Goal: Task Accomplishment & Management: Use online tool/utility

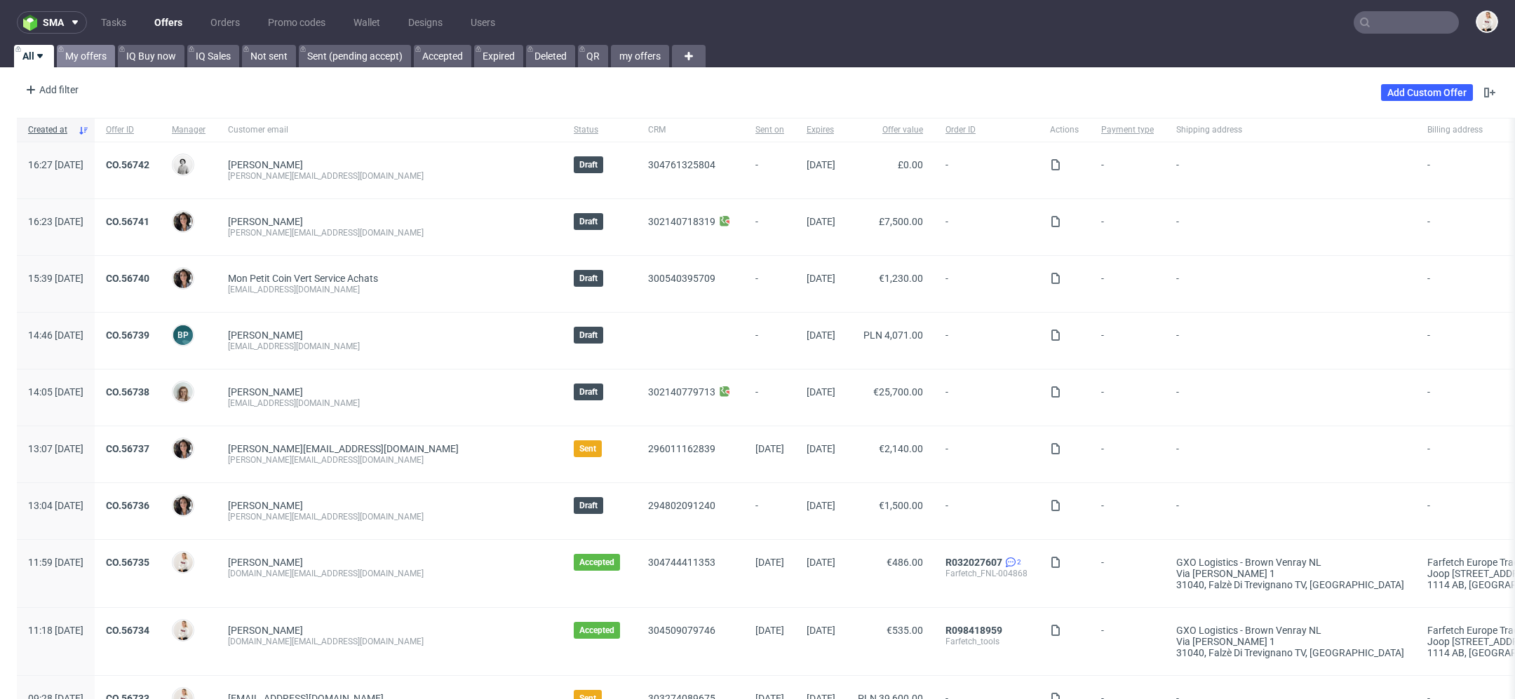
click at [72, 56] on link "My offers" at bounding box center [86, 56] width 58 height 22
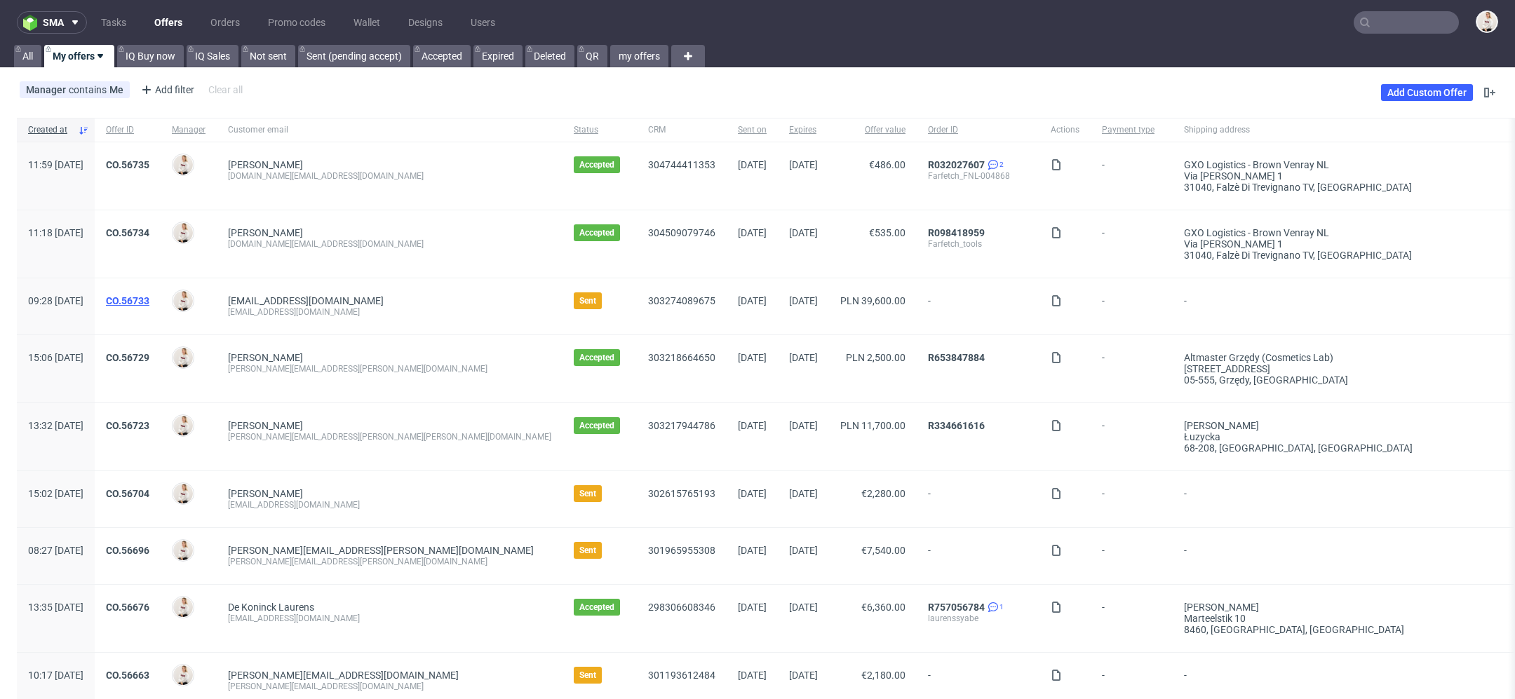
click at [149, 297] on link "CO.56733" at bounding box center [127, 300] width 43 height 11
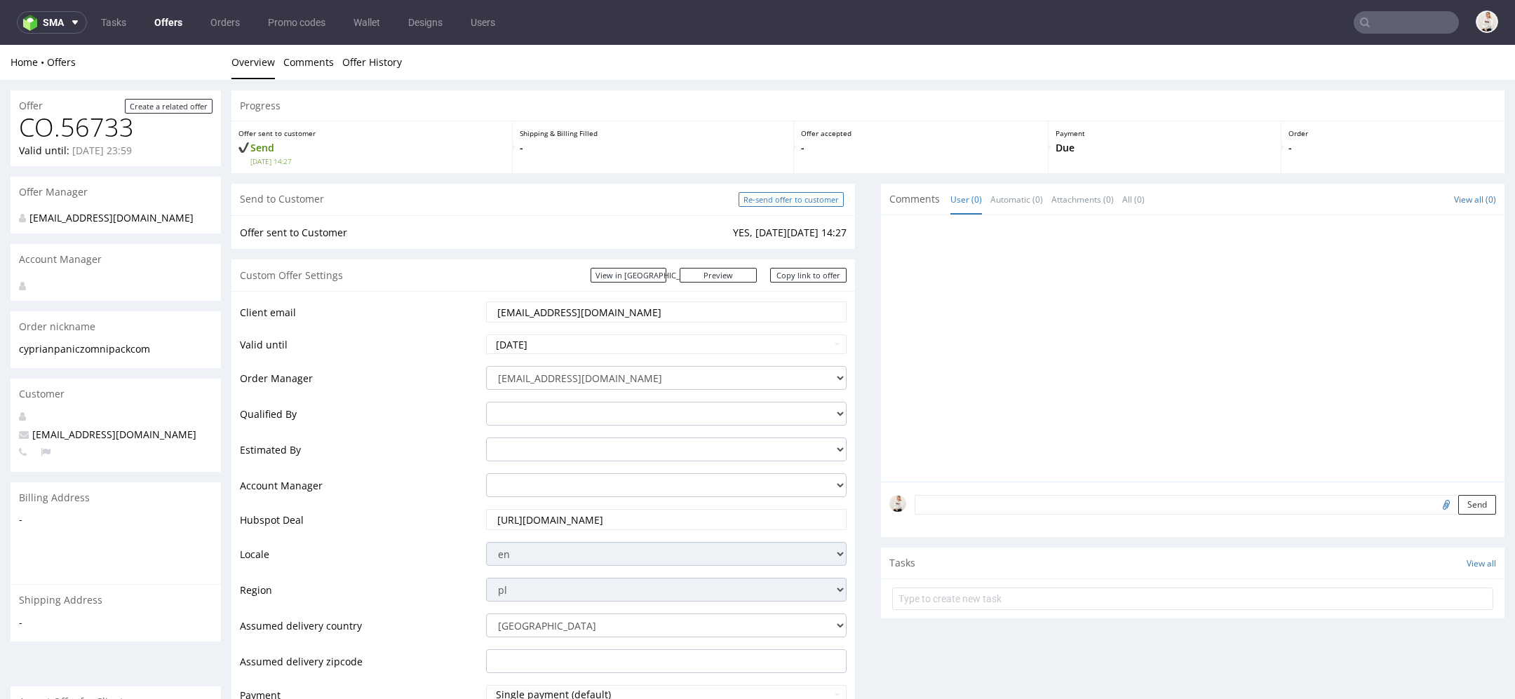
click at [789, 197] on input "Re-send offer to customer" at bounding box center [791, 199] width 105 height 15
type input "In progress..."
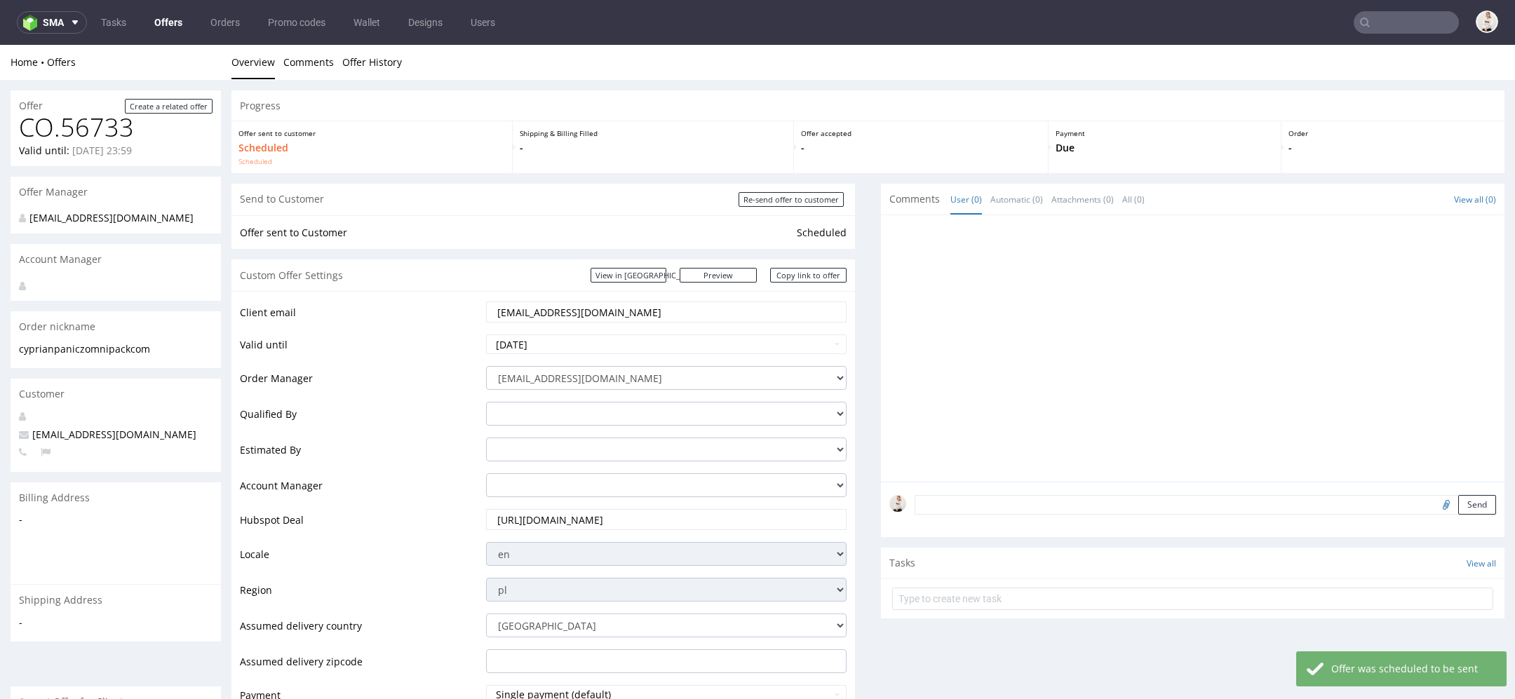
click at [168, 19] on link "Offers" at bounding box center [168, 22] width 45 height 22
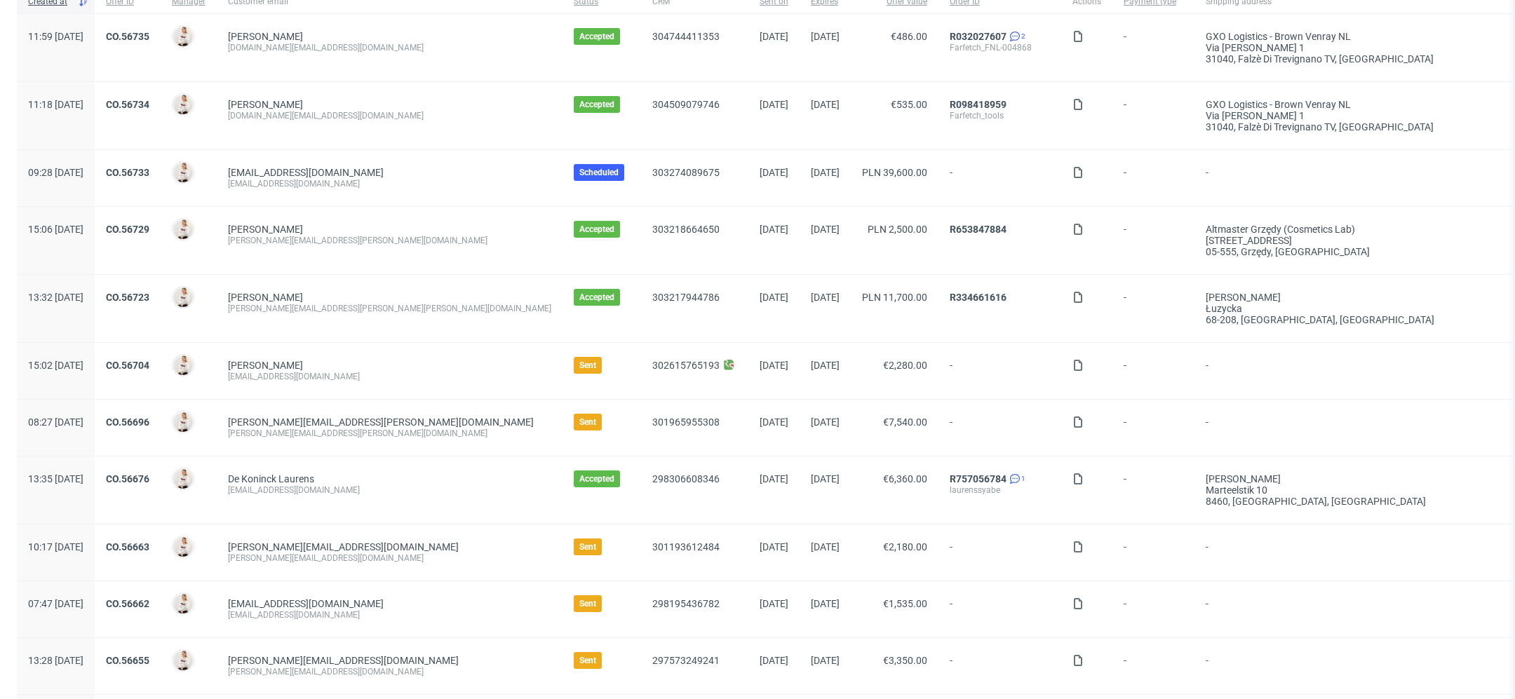
scroll to position [180, 0]
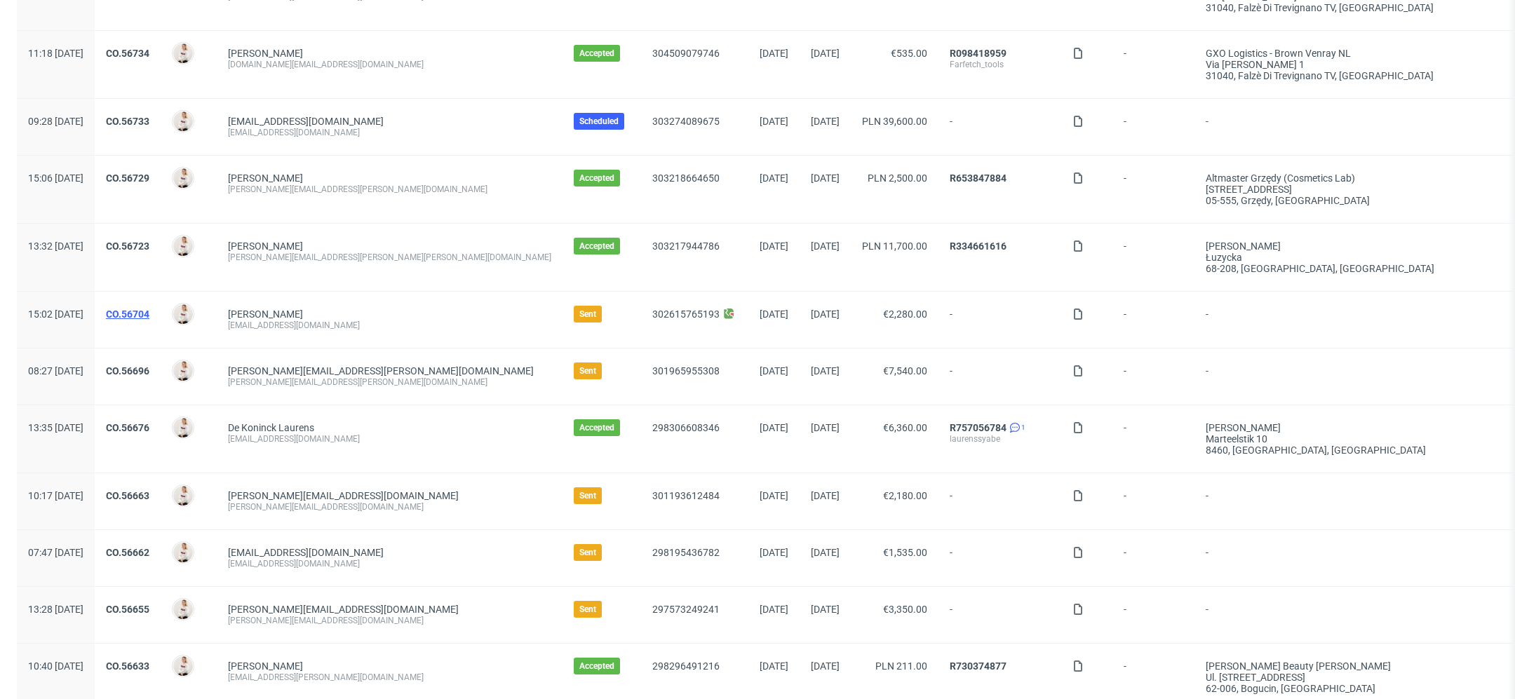
click at [149, 309] on link "CO.56704" at bounding box center [127, 314] width 43 height 11
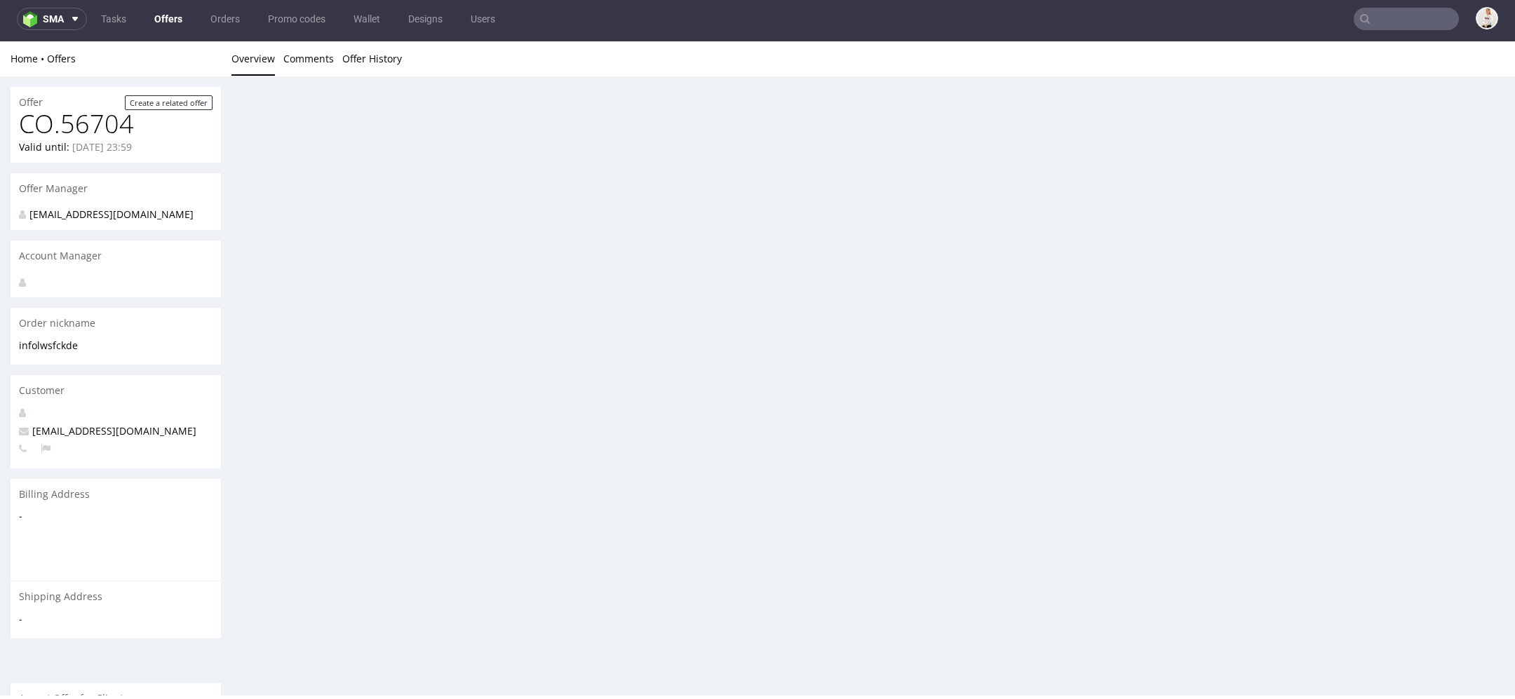
scroll to position [4, 0]
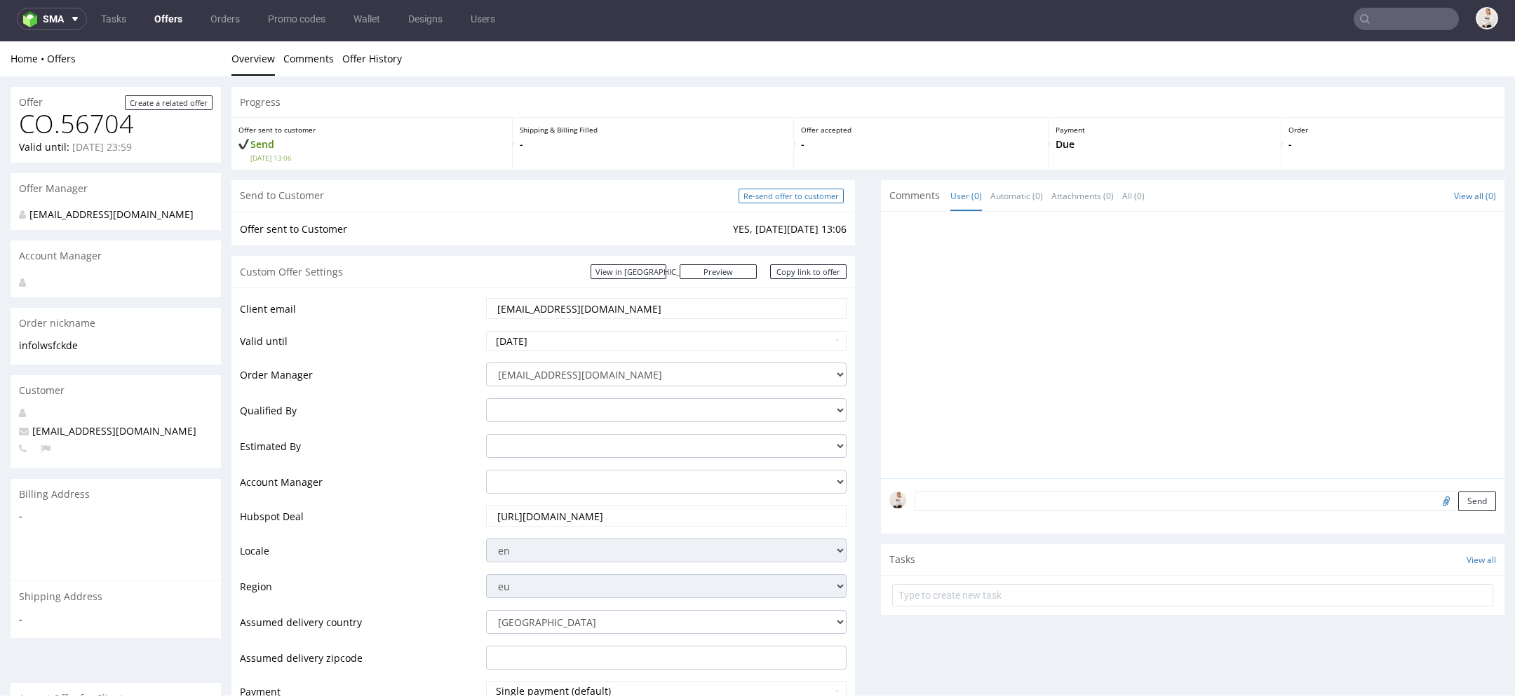
click at [778, 192] on input "Re-send offer to customer" at bounding box center [791, 196] width 105 height 15
type input "In progress..."
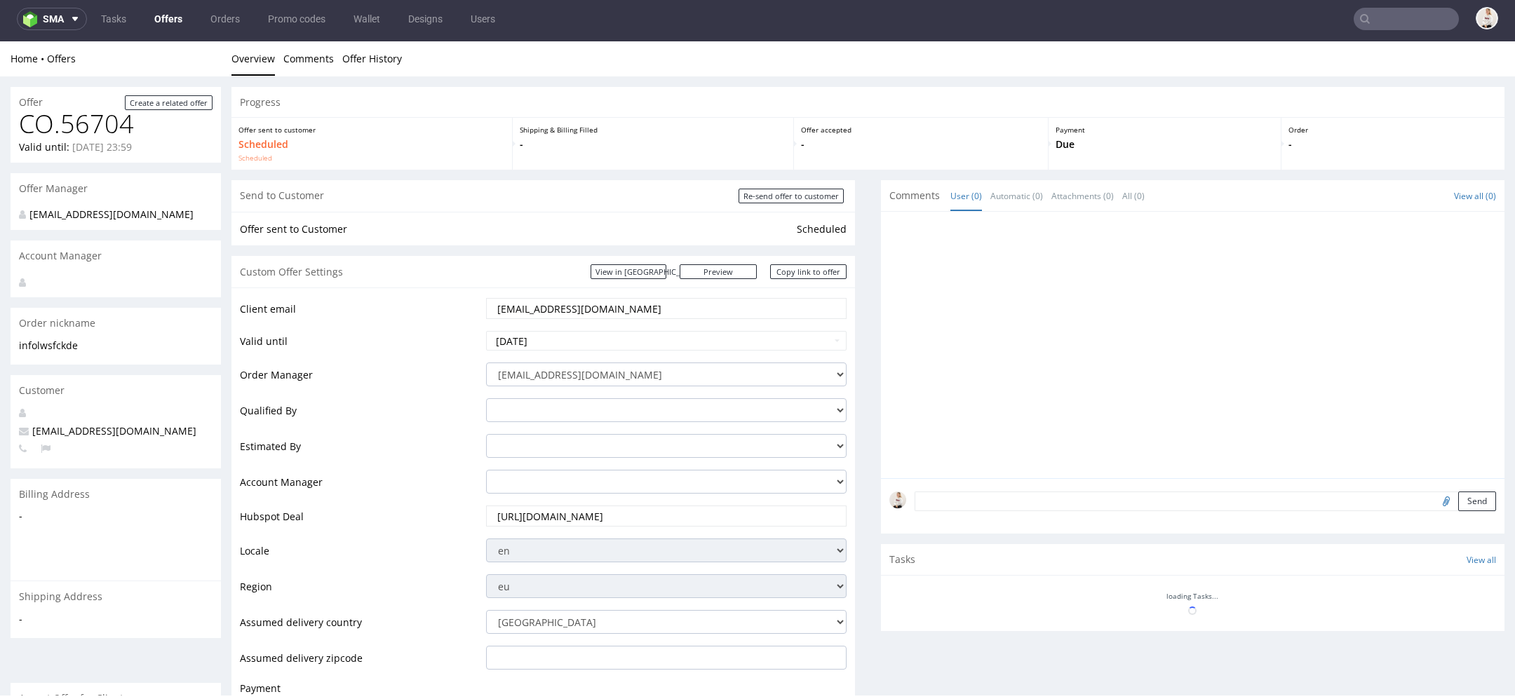
click at [175, 13] on link "Offers" at bounding box center [168, 19] width 45 height 22
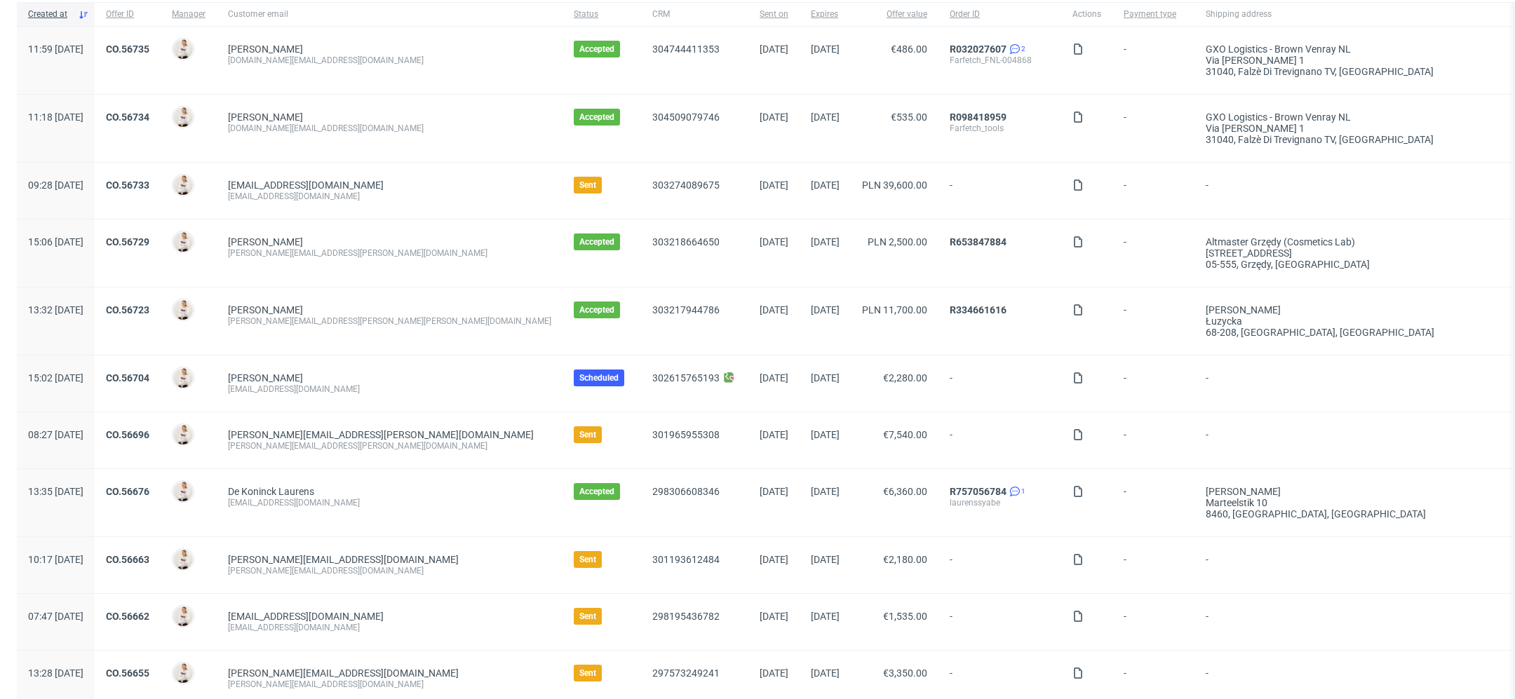
scroll to position [165, 0]
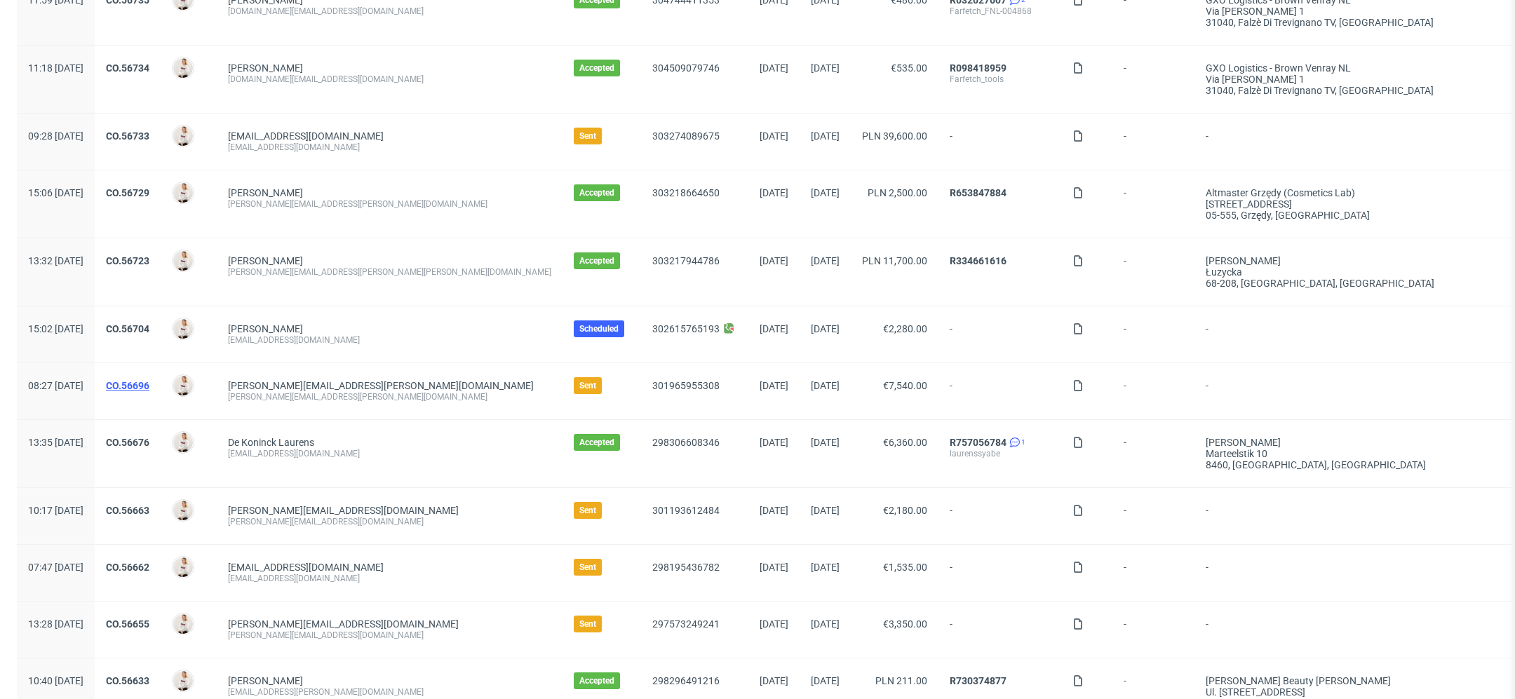
click at [149, 385] on link "CO.56696" at bounding box center [127, 385] width 43 height 11
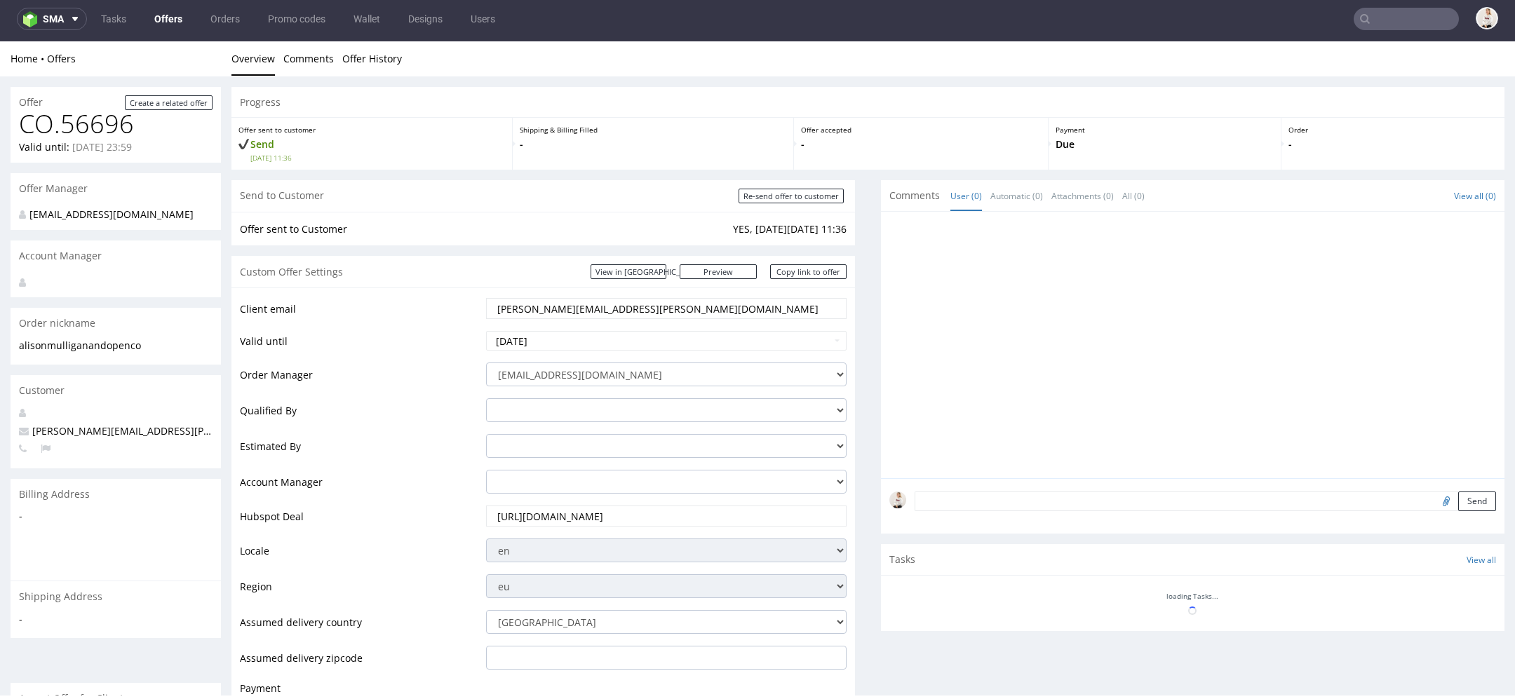
scroll to position [4, 0]
click at [800, 193] on input "Re-send offer to customer" at bounding box center [791, 196] width 105 height 15
type input "In progress..."
click at [177, 16] on link "Offers" at bounding box center [168, 19] width 45 height 22
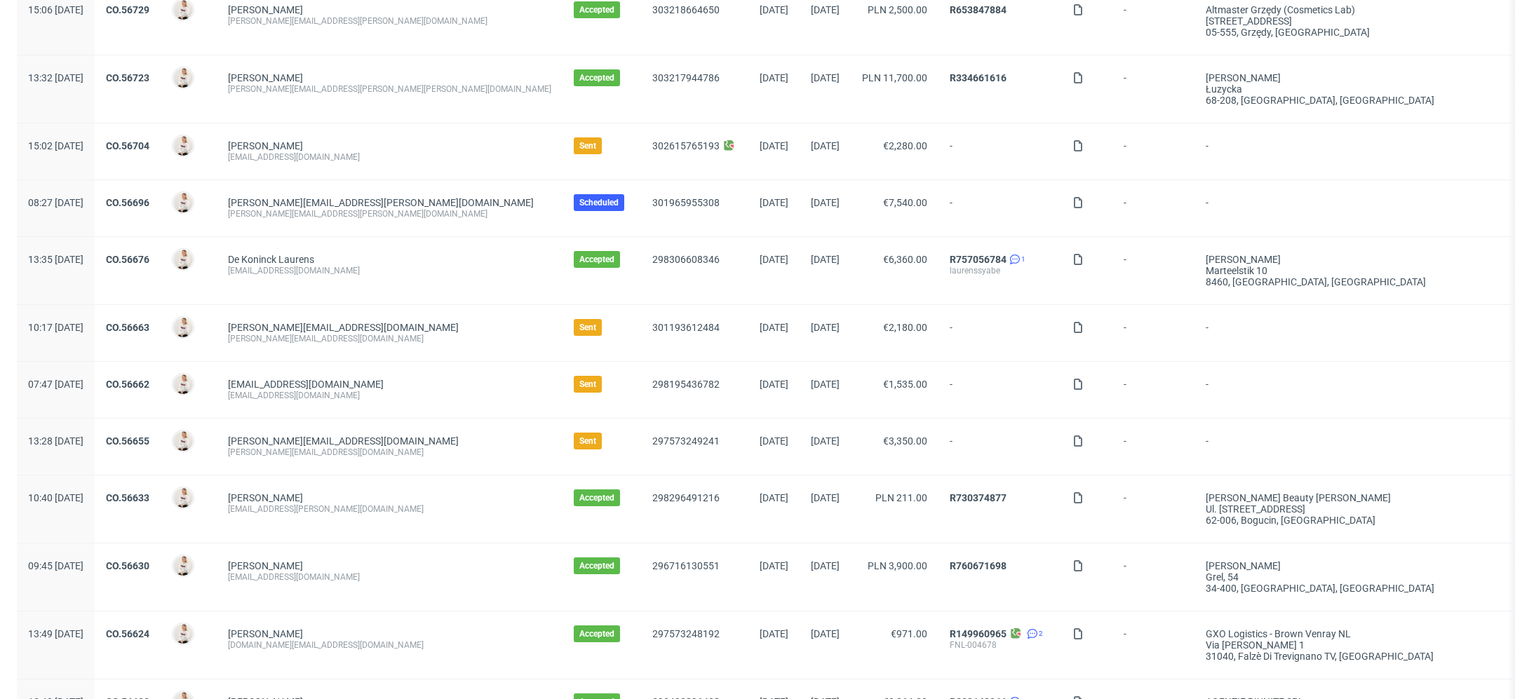
scroll to position [375, 0]
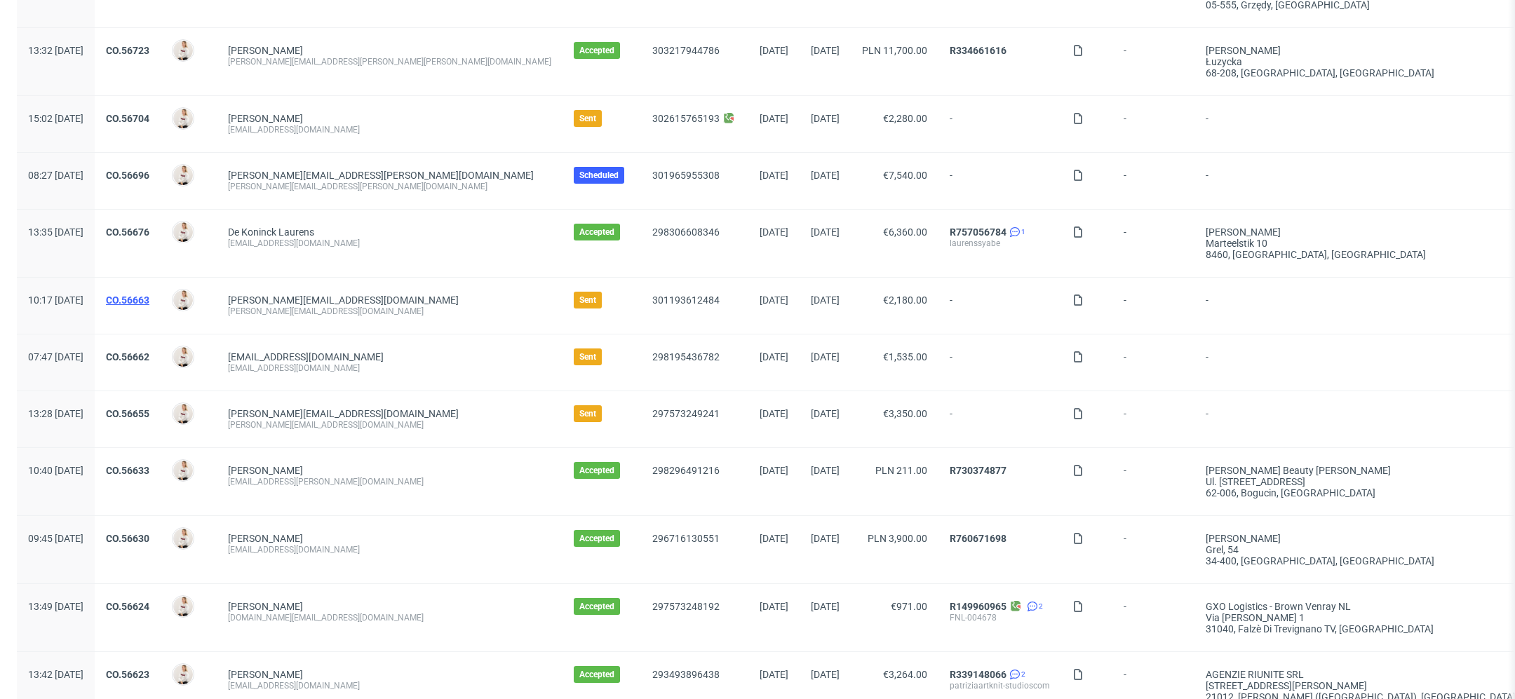
click at [149, 295] on link "CO.56663" at bounding box center [127, 300] width 43 height 11
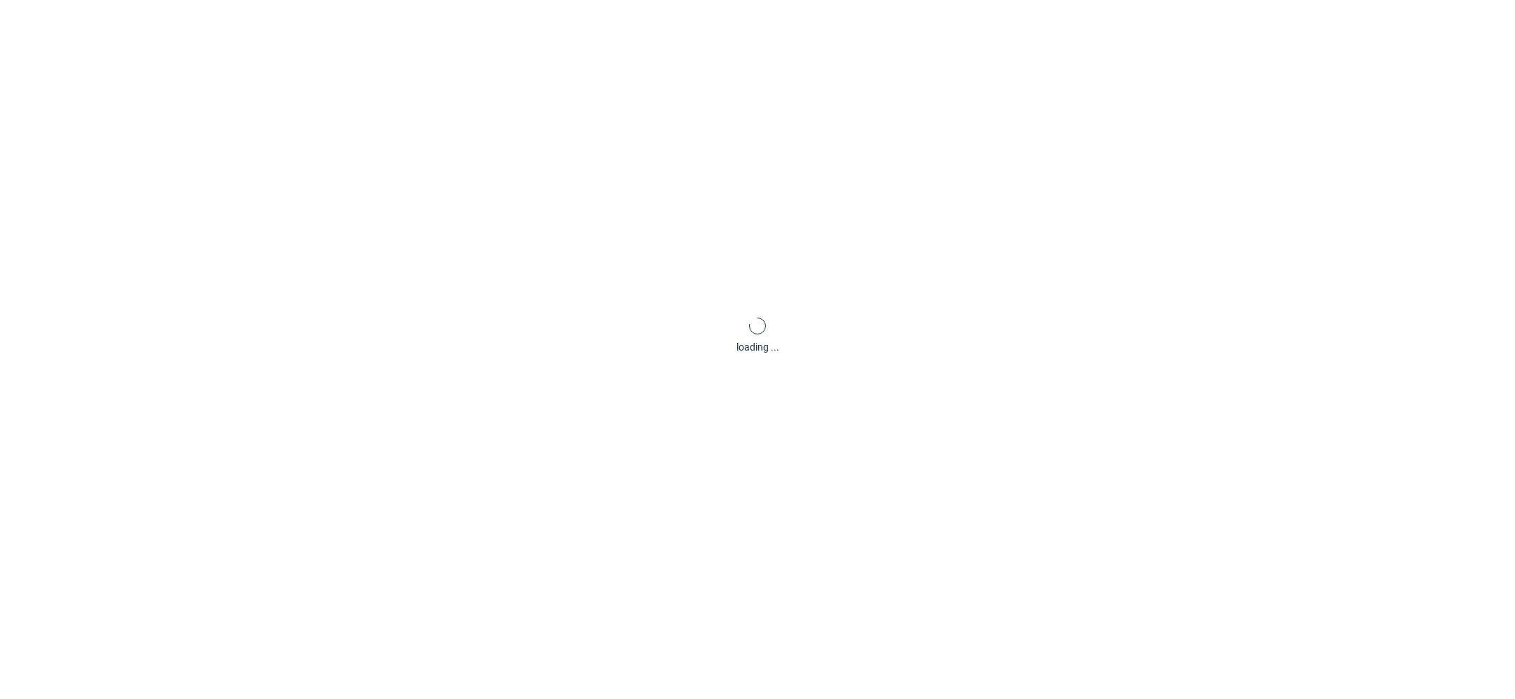
scroll to position [4, 0]
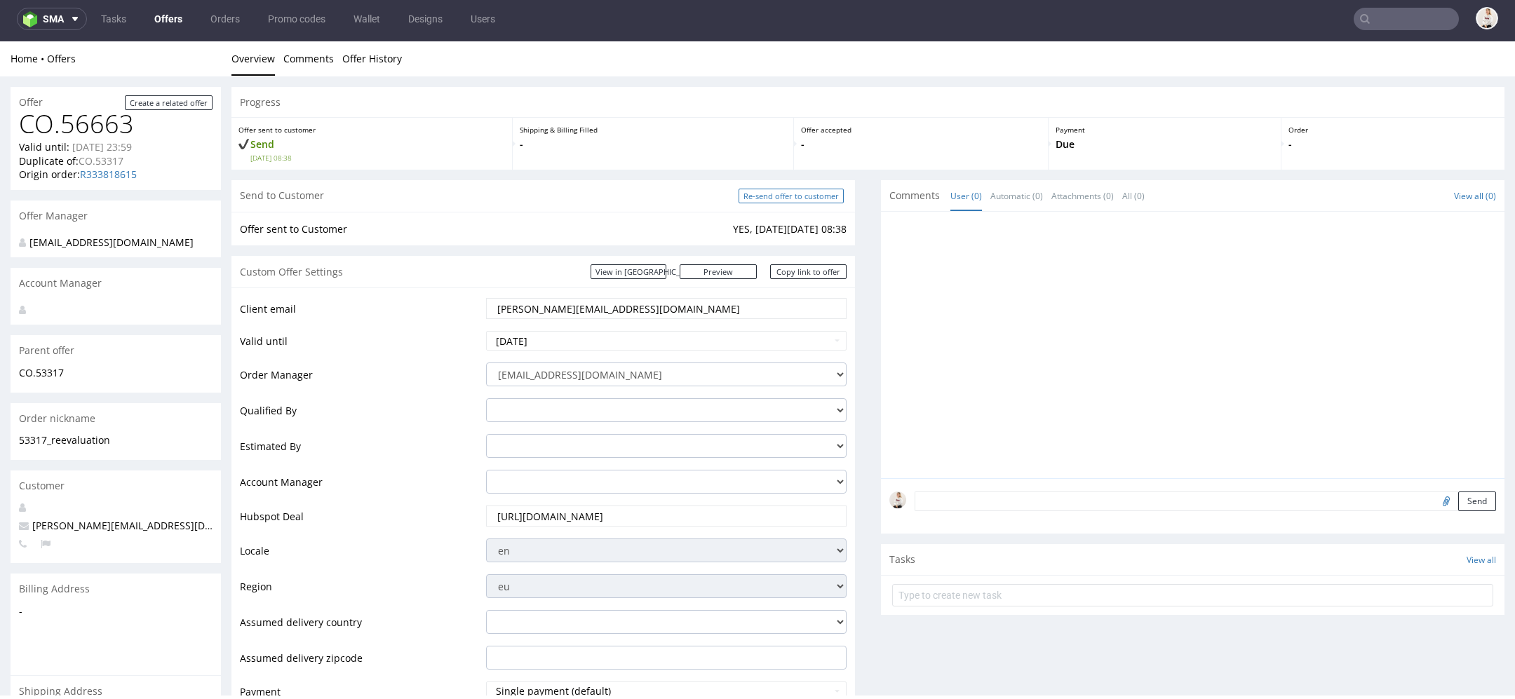
click at [770, 191] on input "Re-send offer to customer" at bounding box center [791, 196] width 105 height 15
type input "In progress..."
click at [182, 17] on link "Offers" at bounding box center [168, 19] width 45 height 22
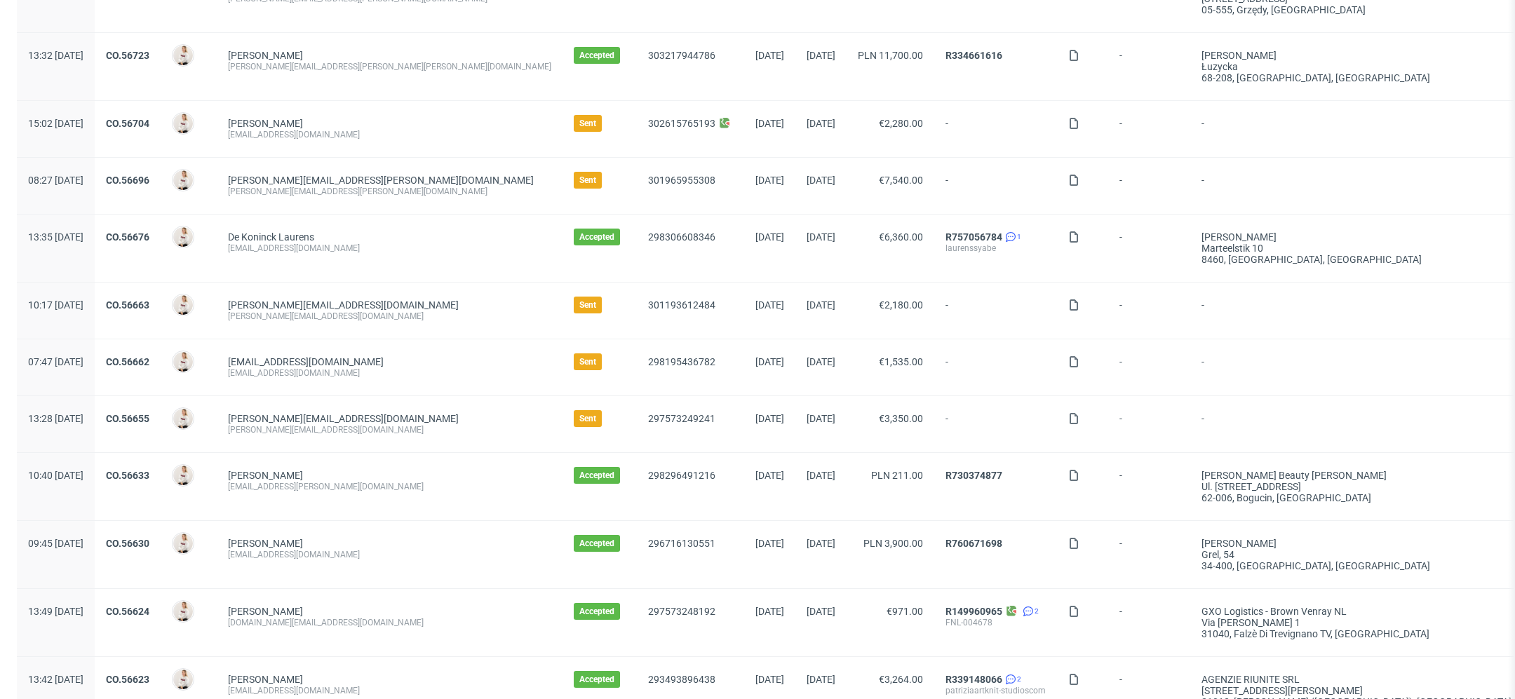
scroll to position [377, 0]
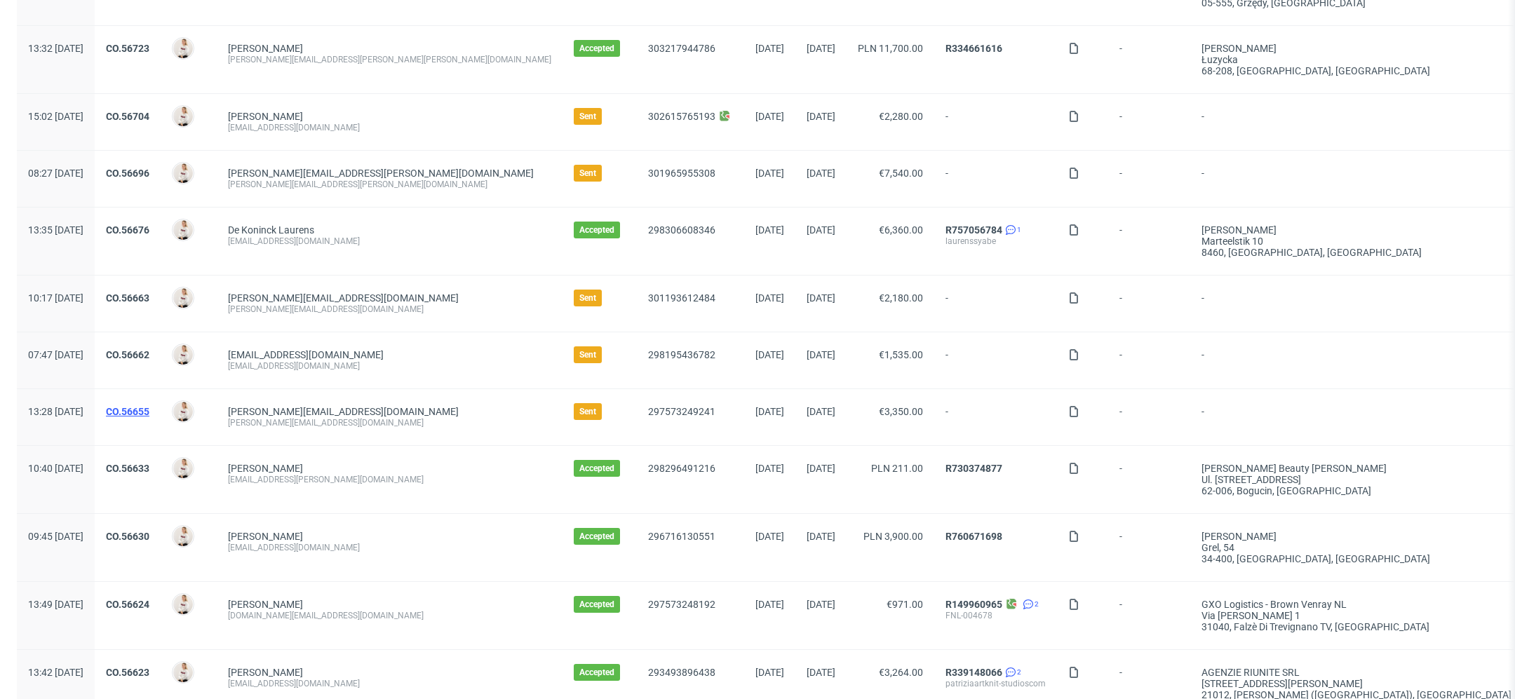
click at [149, 412] on link "CO.56655" at bounding box center [127, 411] width 43 height 11
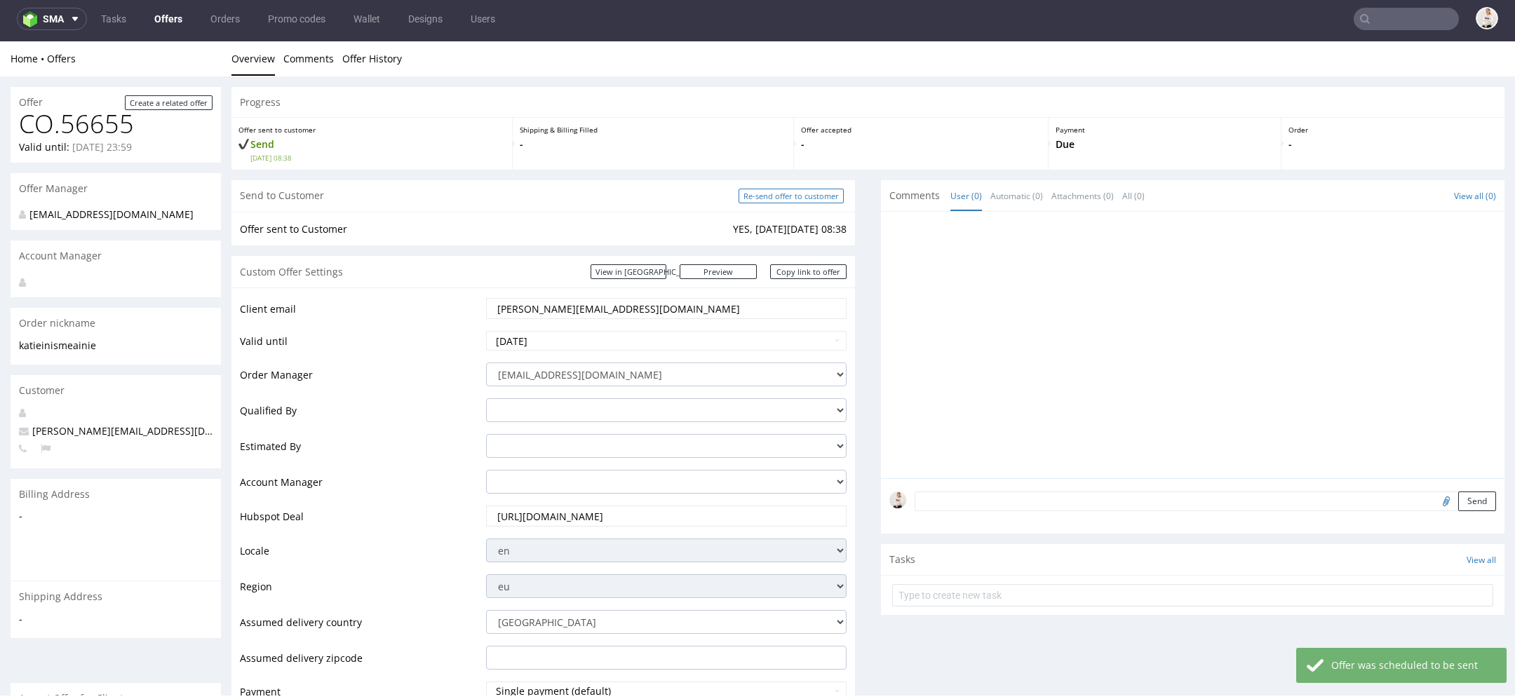
click at [811, 195] on input "Re-send offer to customer" at bounding box center [791, 196] width 105 height 15
type input "In progress..."
click at [179, 17] on link "Offers" at bounding box center [168, 19] width 45 height 22
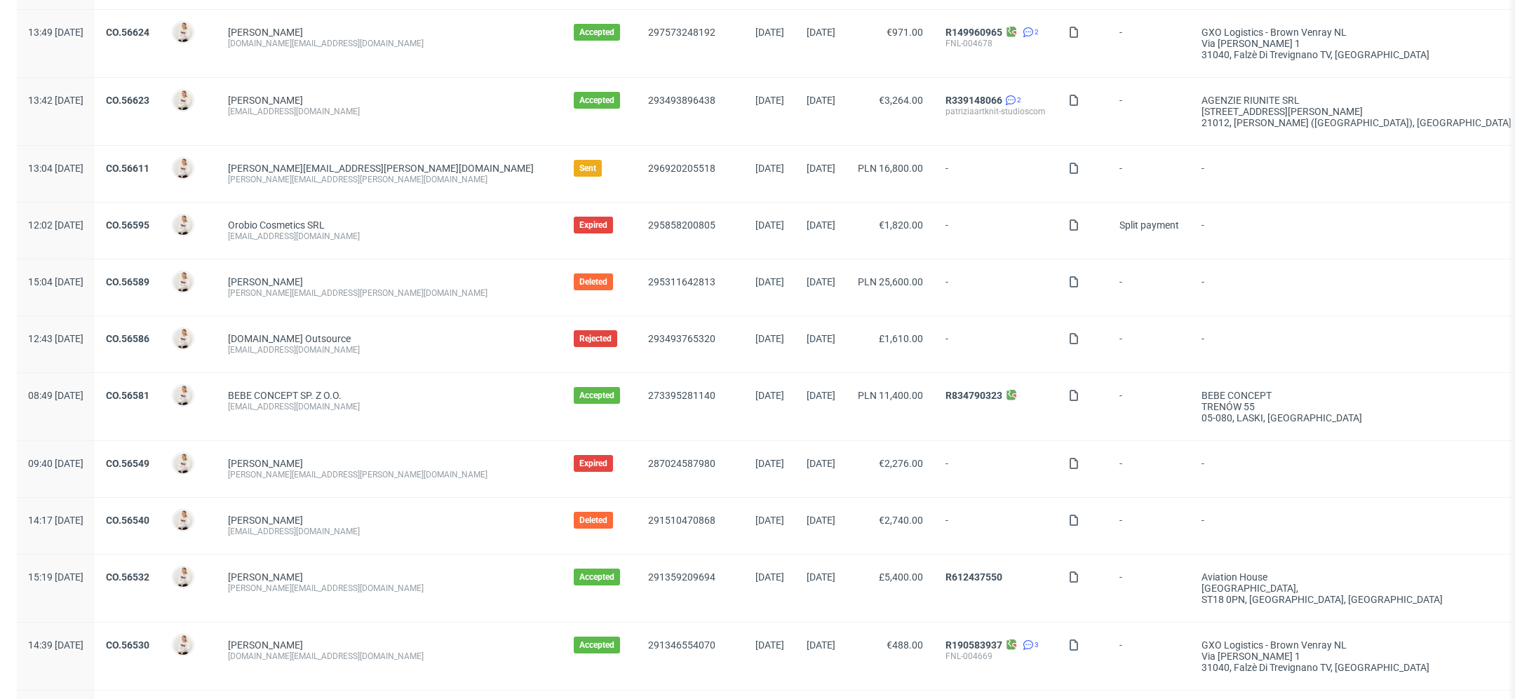
scroll to position [952, 0]
click at [149, 163] on link "CO.56611" at bounding box center [127, 166] width 43 height 11
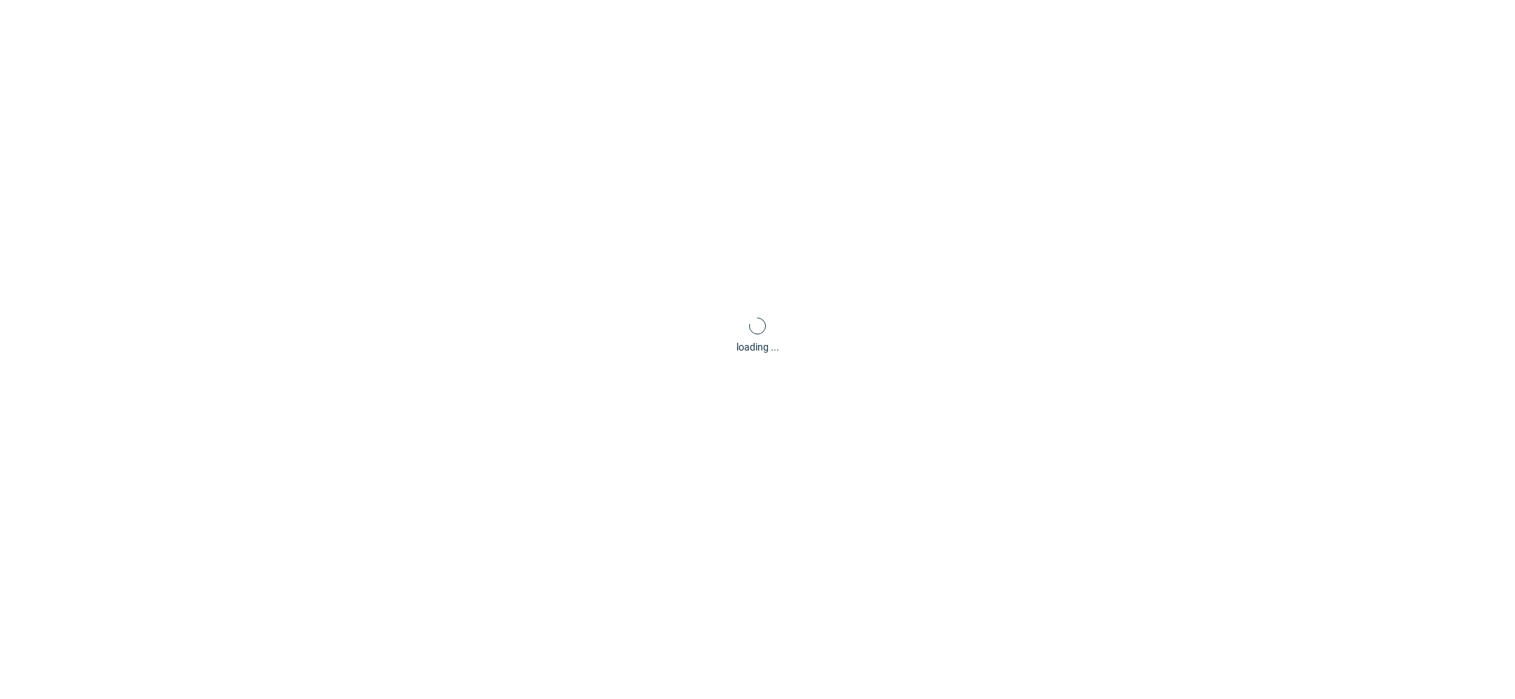
scroll to position [4, 0]
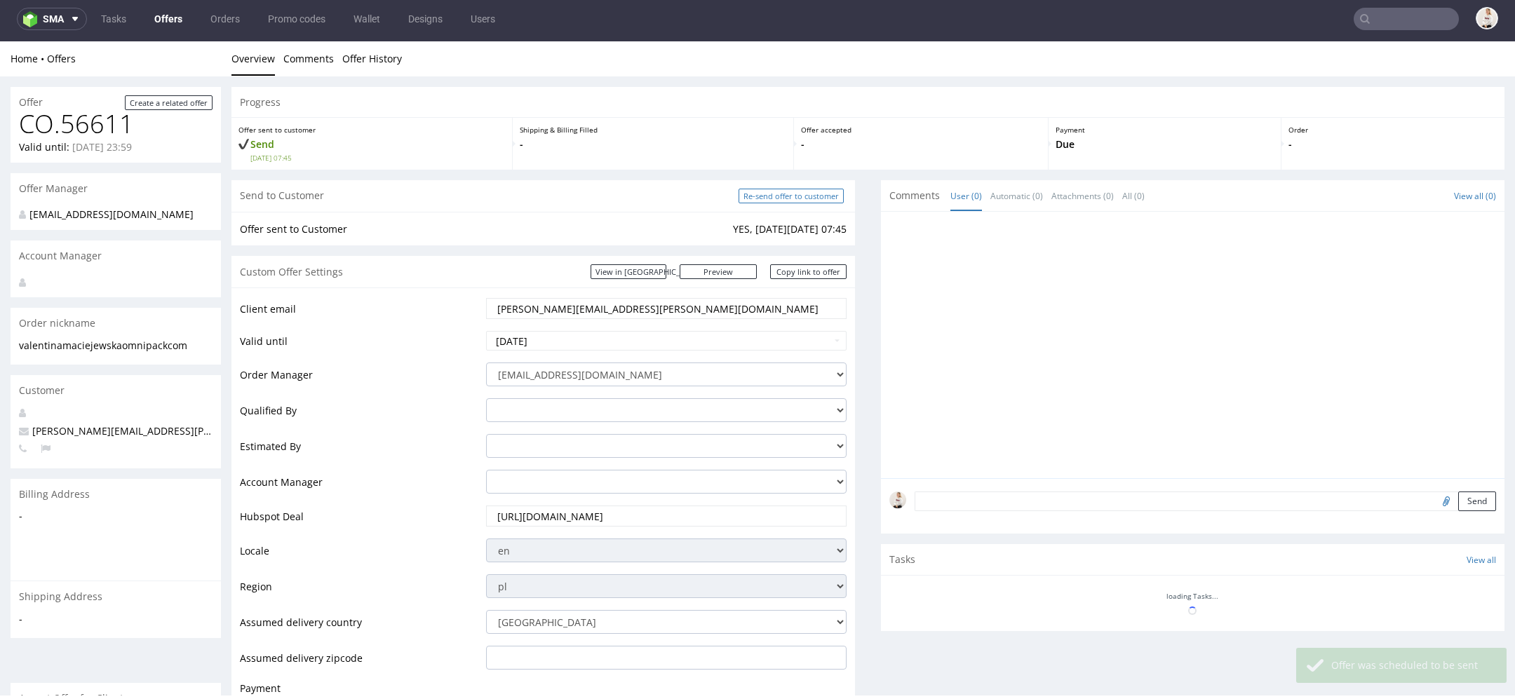
click at [808, 193] on input "Re-send offer to customer" at bounding box center [791, 196] width 105 height 15
type input "In progress..."
